Goal: Task Accomplishment & Management: Manage account settings

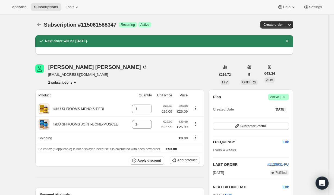
scroll to position [43, 0]
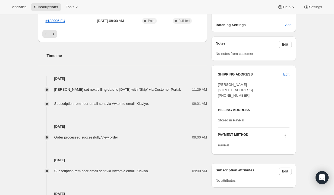
scroll to position [174, 0]
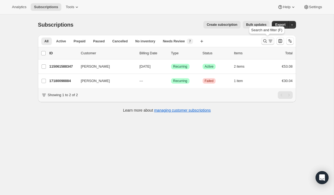
click at [270, 40] on icon "Search and filter results" at bounding box center [271, 40] width 4 height 1
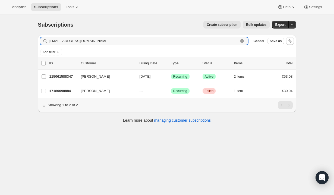
click at [242, 43] on icon "button" at bounding box center [242, 41] width 4 height 4
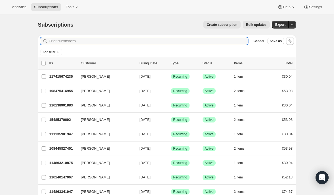
paste input "[PERSON_NAME][EMAIL_ADDRESS][DOMAIN_NAME]"
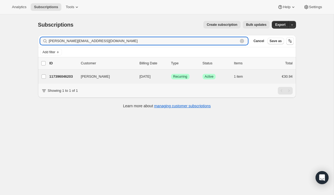
type input "[PERSON_NAME][EMAIL_ADDRESS][DOMAIN_NAME]"
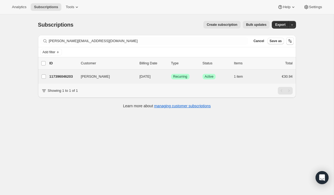
click at [113, 71] on div "[PERSON_NAME] 117396046203 [PERSON_NAME] [DATE] Success Recurring Success Activ…" at bounding box center [167, 77] width 258 height 14
click at [113, 75] on button "[PERSON_NAME]" at bounding box center [105, 76] width 54 height 9
click at [119, 78] on button "[PERSON_NAME]" at bounding box center [105, 76] width 54 height 9
click at [159, 73] on div "117396046203 [PERSON_NAME] [DATE] Success Recurring Success Active 1 item €30.94" at bounding box center [171, 77] width 244 height 8
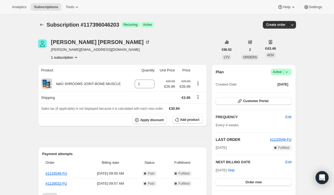
click at [290, 73] on span "Success Active |" at bounding box center [281, 72] width 21 height 7
click at [278, 91] on span "Cancel subscription" at bounding box center [279, 92] width 31 height 4
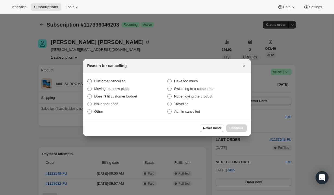
click at [128, 81] on label "Customer cancelled" at bounding box center [127, 81] width 80 height 8
click at [88, 79] on input "Customer cancelled" at bounding box center [88, 79] width 0 height 0
radio input "true"
click at [246, 125] on button "Continue" at bounding box center [236, 128] width 21 height 8
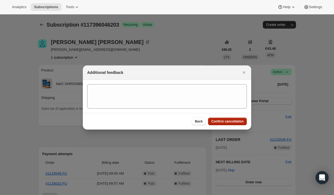
click at [241, 123] on span "Confirm cancellation" at bounding box center [227, 121] width 32 height 4
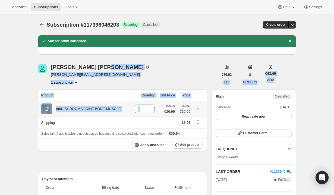
drag, startPoint x: 127, startPoint y: 70, endPoint x: 169, endPoint y: 111, distance: 59.4
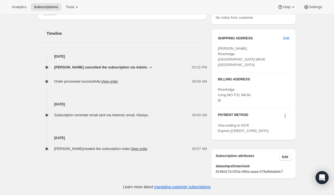
scroll to position [215, 0]
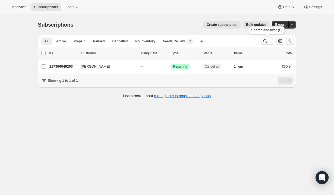
click at [267, 41] on icon "Search and filter results" at bounding box center [265, 40] width 5 height 5
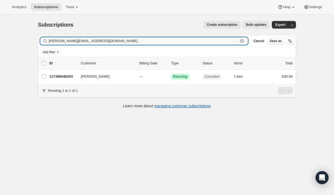
click at [243, 42] on icon "button" at bounding box center [242, 41] width 4 height 4
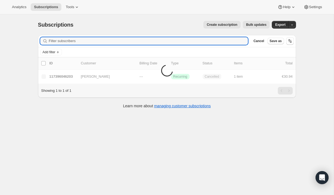
paste input "[EMAIL_ADDRESS][DOMAIN_NAME]"
type input "[EMAIL_ADDRESS][DOMAIN_NAME]"
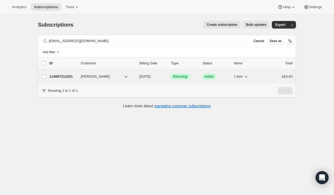
click at [138, 76] on div "114687312251 [PERSON_NAME] [DATE] Success Recurring Success Active 1 item £63.63" at bounding box center [171, 77] width 244 height 8
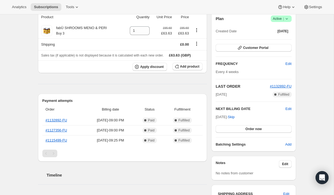
scroll to position [54, 0]
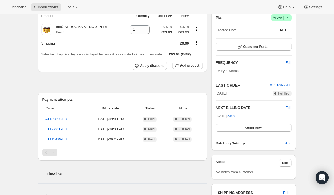
click at [289, 18] on icon at bounding box center [286, 17] width 5 height 5
click at [283, 36] on span "Cancel subscription" at bounding box center [279, 38] width 31 height 4
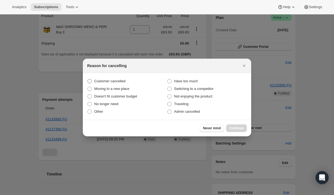
click at [119, 80] on span "Customer cancelled" at bounding box center [109, 81] width 31 height 4
click at [88, 79] on input "Customer cancelled" at bounding box center [88, 79] width 0 height 0
radio input "true"
click at [237, 126] on span "Continue" at bounding box center [237, 128] width 14 height 4
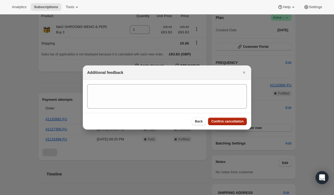
click at [235, 122] on span "Confirm cancellation" at bounding box center [227, 121] width 32 height 4
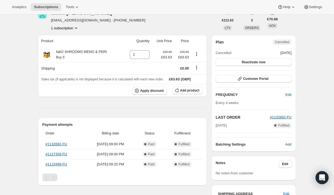
click at [328, 46] on div "Subscription #114687312251. This page is ready Subscription #114687312251 Succe…" at bounding box center [167, 182] width 334 height 444
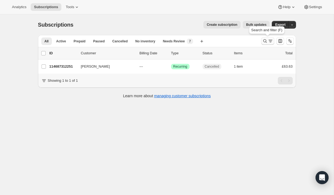
click at [265, 42] on icon "Search and filter results" at bounding box center [265, 41] width 4 height 4
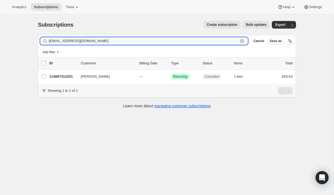
click at [242, 41] on icon "button" at bounding box center [242, 41] width 2 height 2
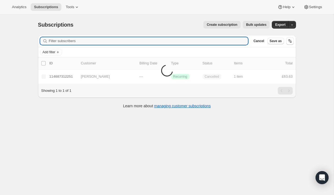
paste input "[EMAIL_ADDRESS][DOMAIN_NAME]"
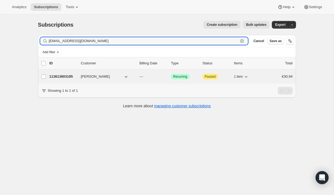
type input "[EMAIL_ADDRESS][DOMAIN_NAME]"
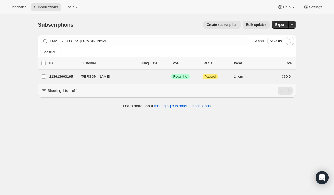
click at [121, 76] on button "[PERSON_NAME]" at bounding box center [105, 76] width 54 height 9
click at [154, 76] on p "---" at bounding box center [153, 76] width 27 height 5
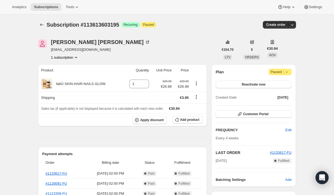
click at [179, 28] on div "Subscription #113613603195 Success Recurring Attention Paused" at bounding box center [127, 25] width 160 height 8
